Goal: Task Accomplishment & Management: Use online tool/utility

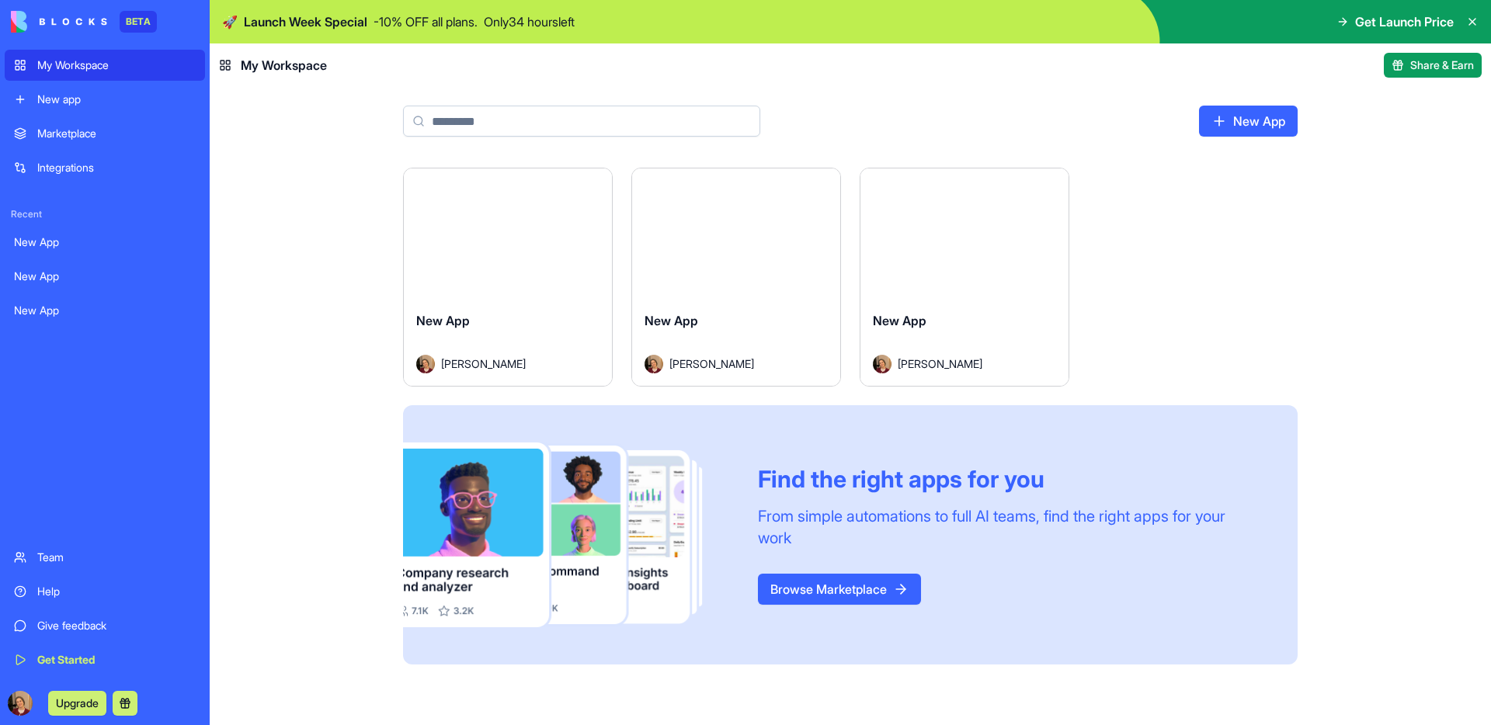
click at [94, 73] on link "My Workspace" at bounding box center [105, 65] width 200 height 31
click at [933, 233] on button "Launch" at bounding box center [964, 233] width 117 height 31
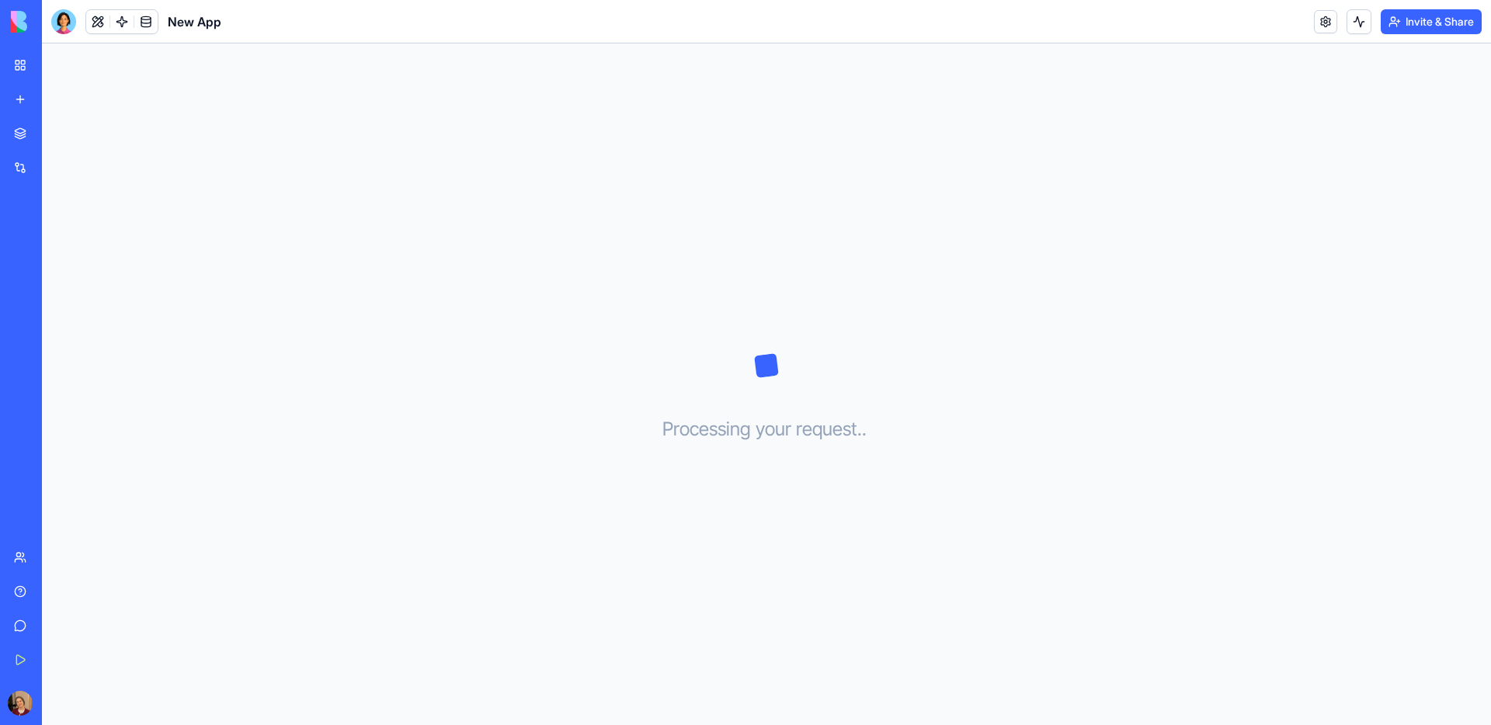
click at [16, 30] on img at bounding box center [59, 22] width 96 height 22
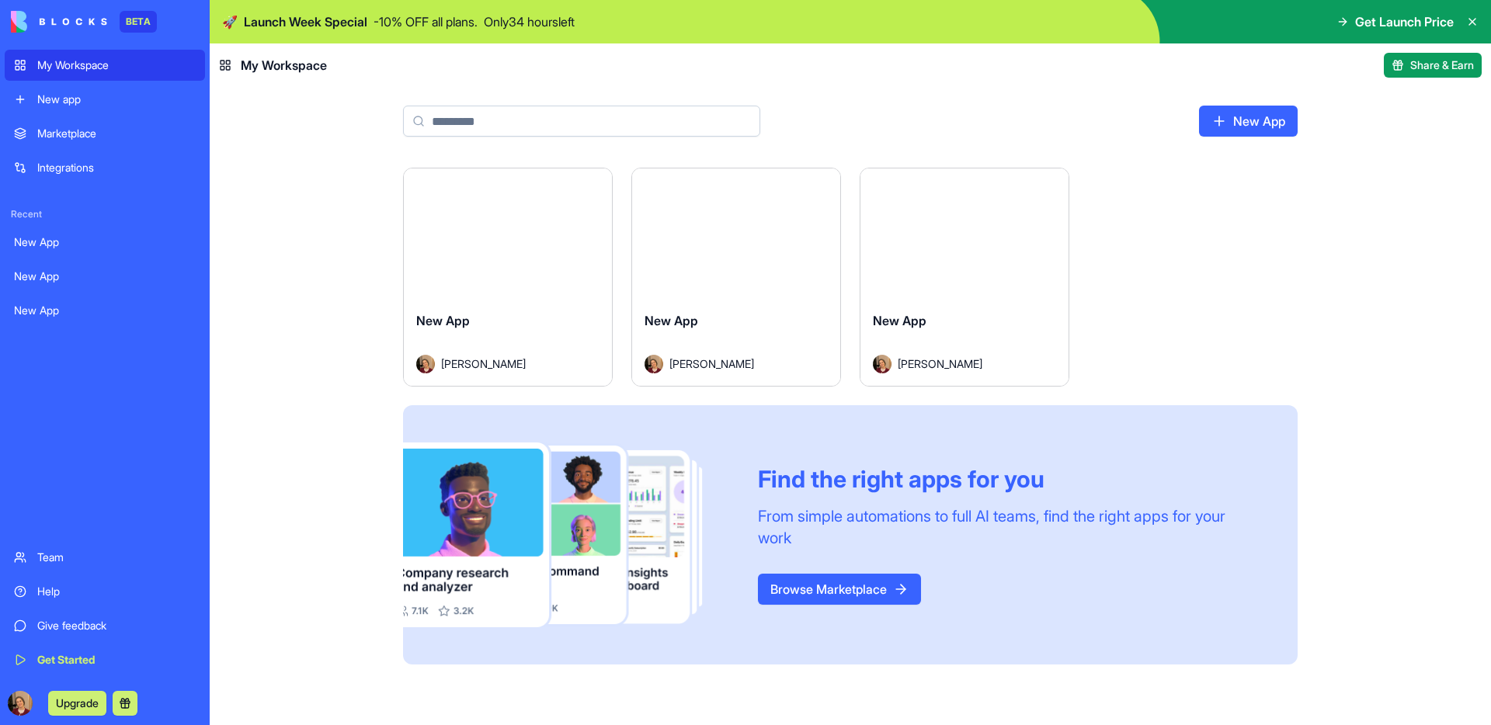
click at [16, 30] on img at bounding box center [59, 22] width 96 height 22
click at [856, 593] on link "Browse Marketplace" at bounding box center [839, 589] width 163 height 31
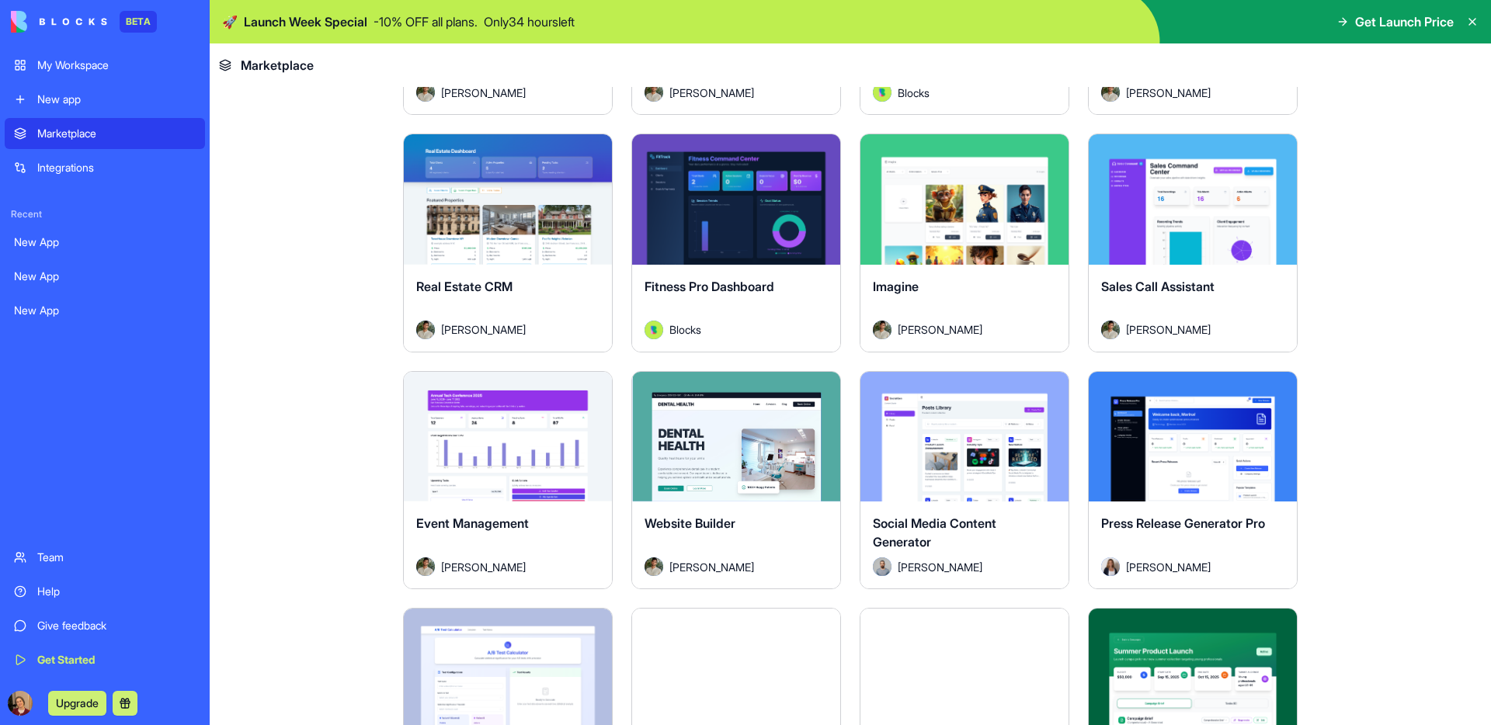
scroll to position [3153, 0]
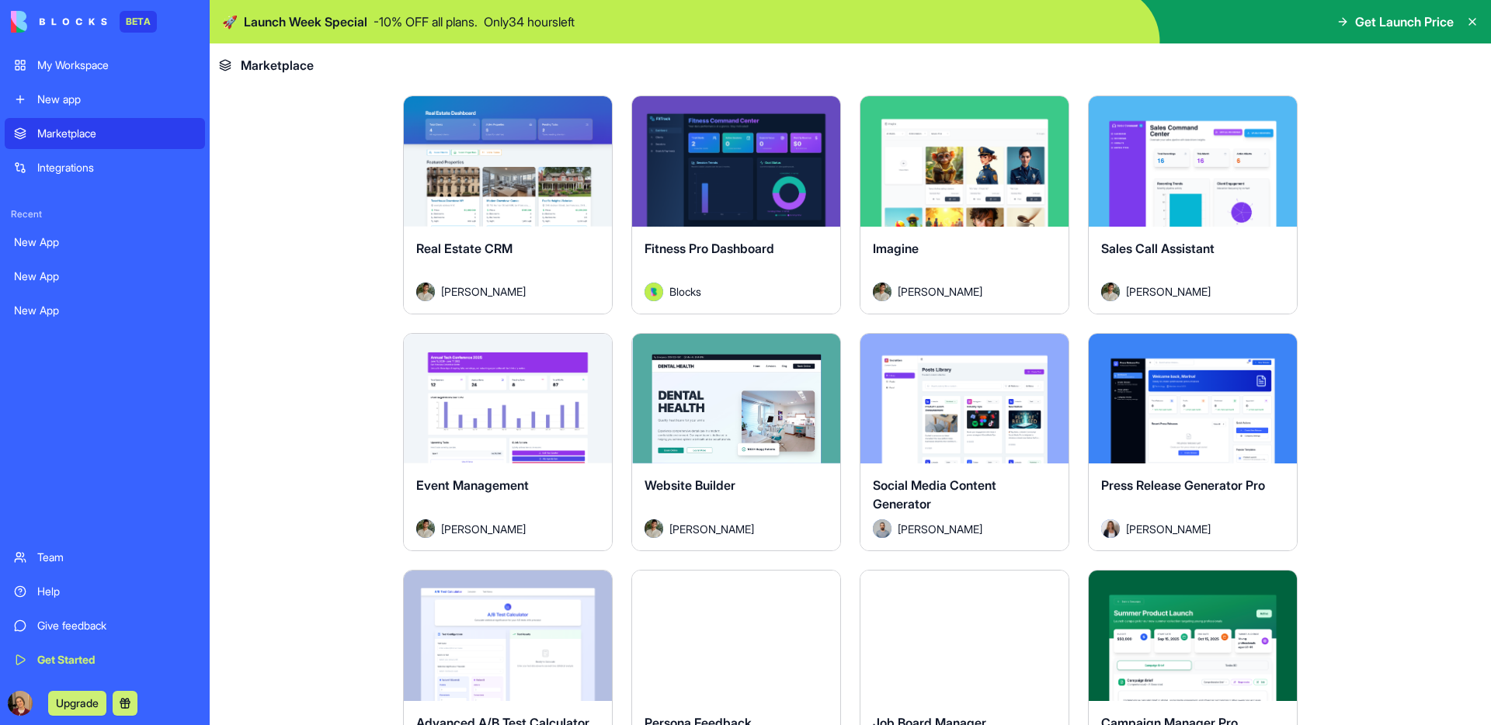
click at [681, 158] on button "Explore" at bounding box center [736, 161] width 117 height 31
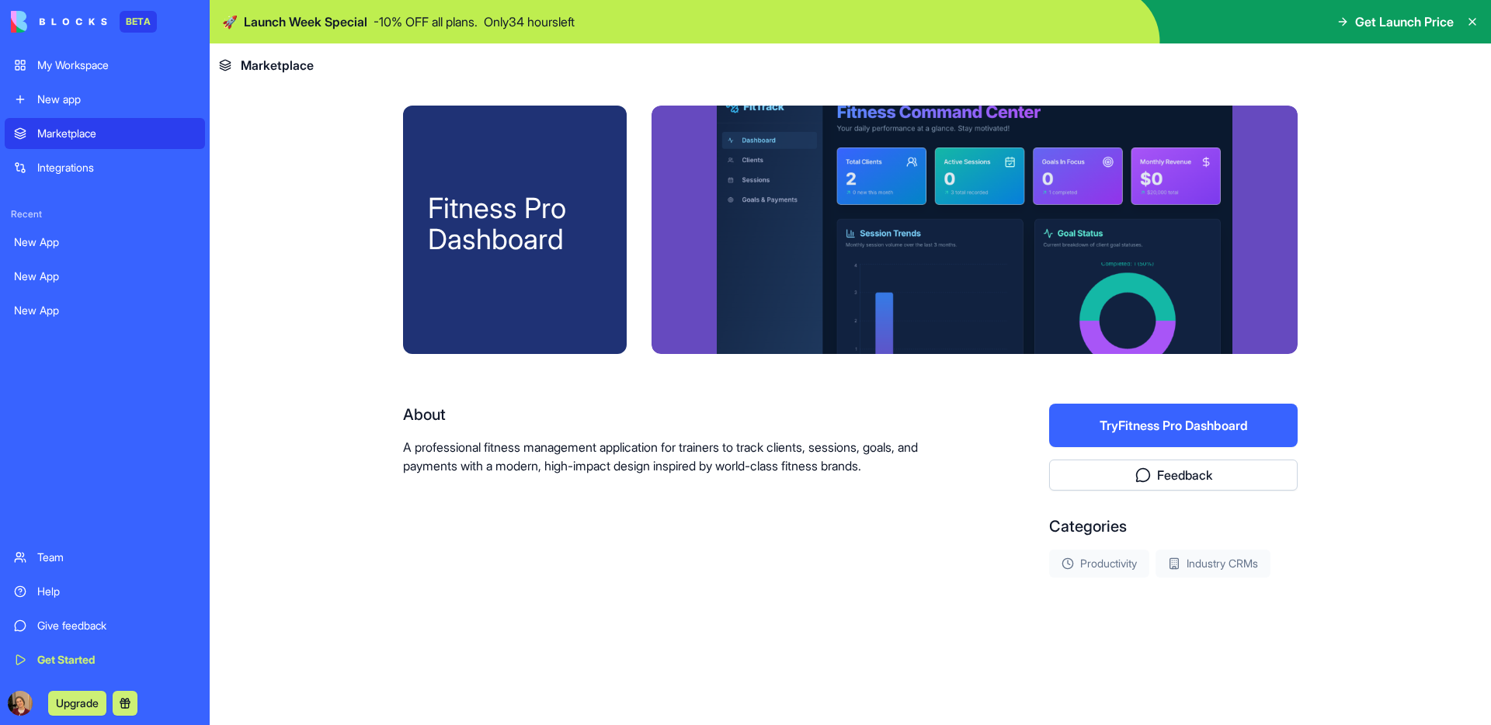
click at [92, 23] on img at bounding box center [59, 22] width 96 height 22
